Goal: Task Accomplishment & Management: Manage account settings

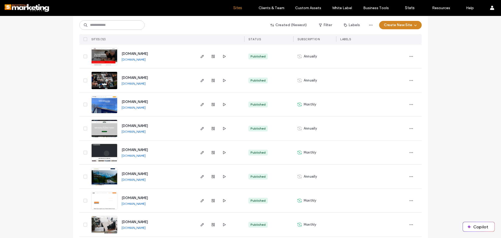
scroll to position [157, 0]
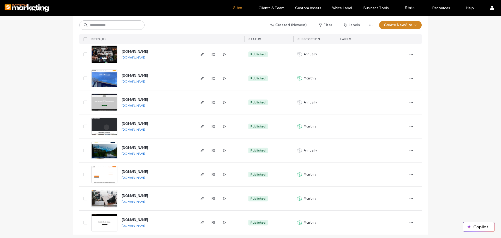
click at [147, 147] on span "[DOMAIN_NAME]" at bounding box center [135, 148] width 26 height 4
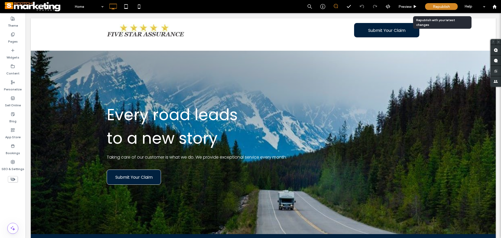
click at [439, 4] on span "Republish" at bounding box center [441, 6] width 17 height 4
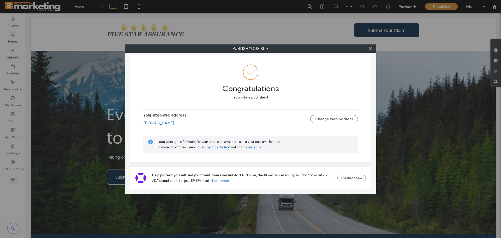
click at [173, 124] on link "[DOMAIN_NAME]" at bounding box center [158, 123] width 31 height 5
click at [372, 47] on icon at bounding box center [371, 48] width 4 height 4
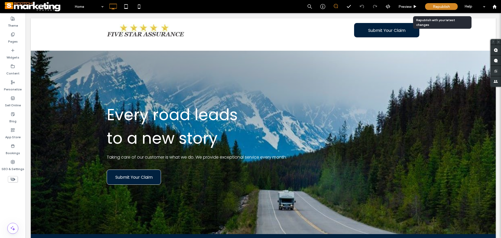
click at [443, 8] on span "Republish" at bounding box center [441, 6] width 17 height 4
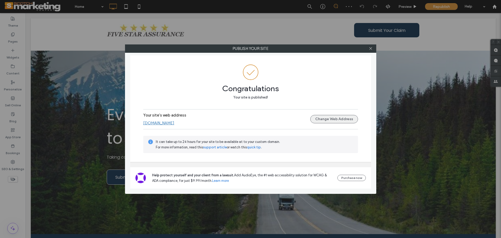
click at [330, 118] on button "Change Web Address" at bounding box center [335, 119] width 48 height 8
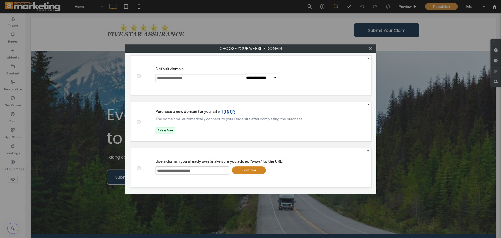
click at [246, 171] on div "Continue" at bounding box center [249, 170] width 34 height 8
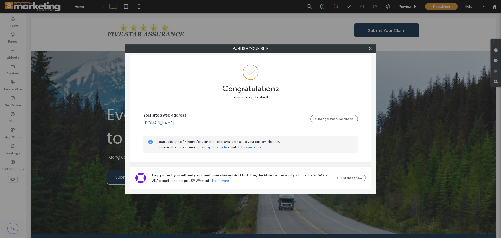
click at [174, 124] on link "[DOMAIN_NAME]" at bounding box center [158, 123] width 31 height 5
click at [371, 48] on icon at bounding box center [371, 48] width 4 height 4
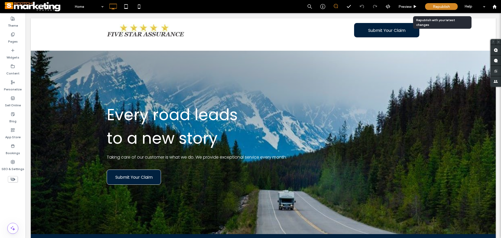
click at [440, 8] on span "Republish" at bounding box center [441, 6] width 17 height 4
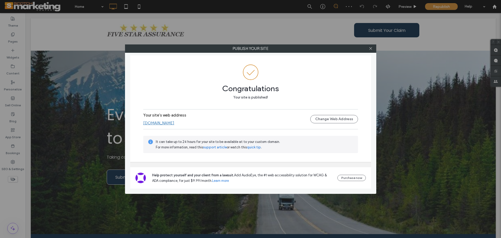
click at [173, 123] on link "[DOMAIN_NAME]" at bounding box center [158, 123] width 31 height 5
click at [369, 47] on icon at bounding box center [371, 48] width 4 height 4
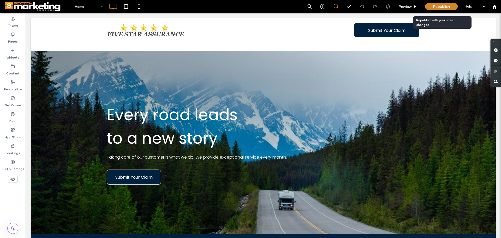
click at [441, 6] on span "Republish" at bounding box center [441, 6] width 17 height 4
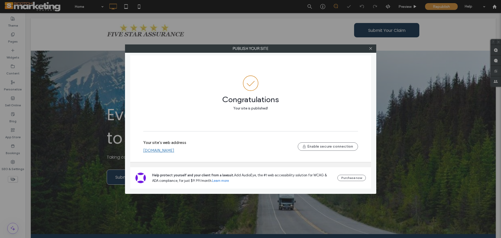
click at [174, 150] on link "[DOMAIN_NAME]" at bounding box center [158, 150] width 31 height 5
